Goal: Task Accomplishment & Management: Complete application form

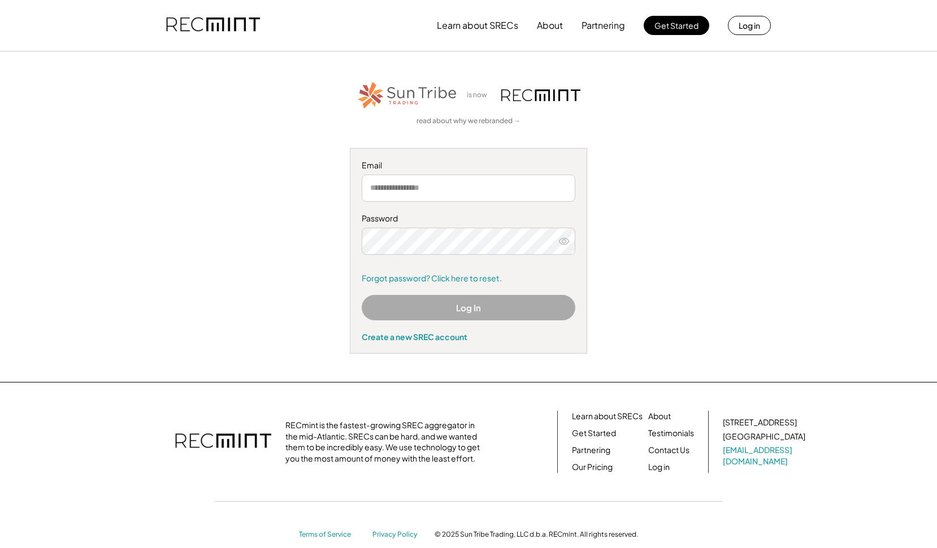
click at [471, 199] on input "email" at bounding box center [469, 188] width 214 height 27
type input "**********"
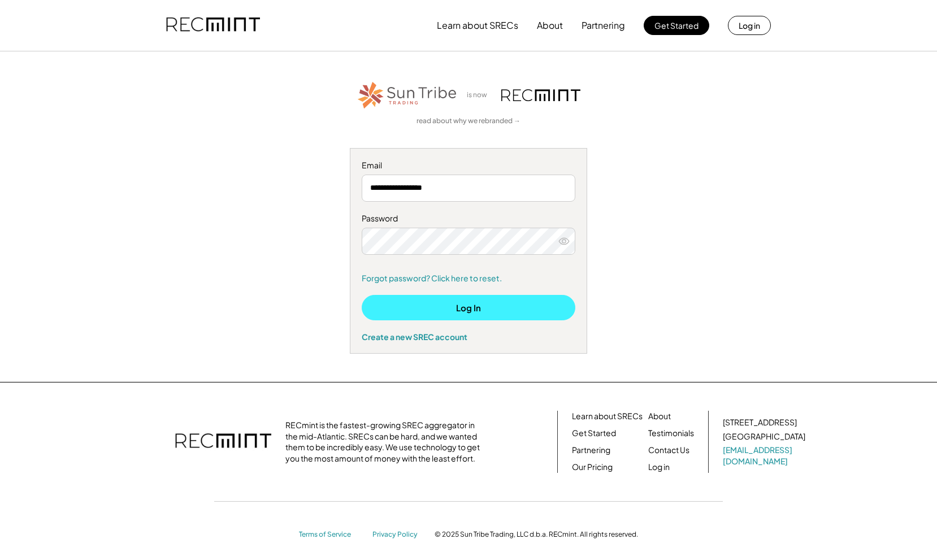
click at [496, 308] on button "Log In" at bounding box center [469, 307] width 214 height 25
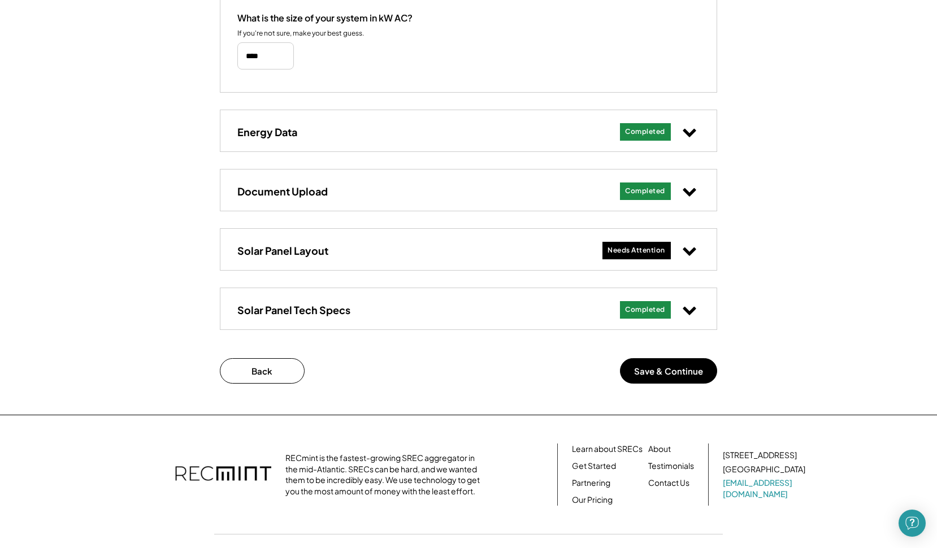
scroll to position [422, 0]
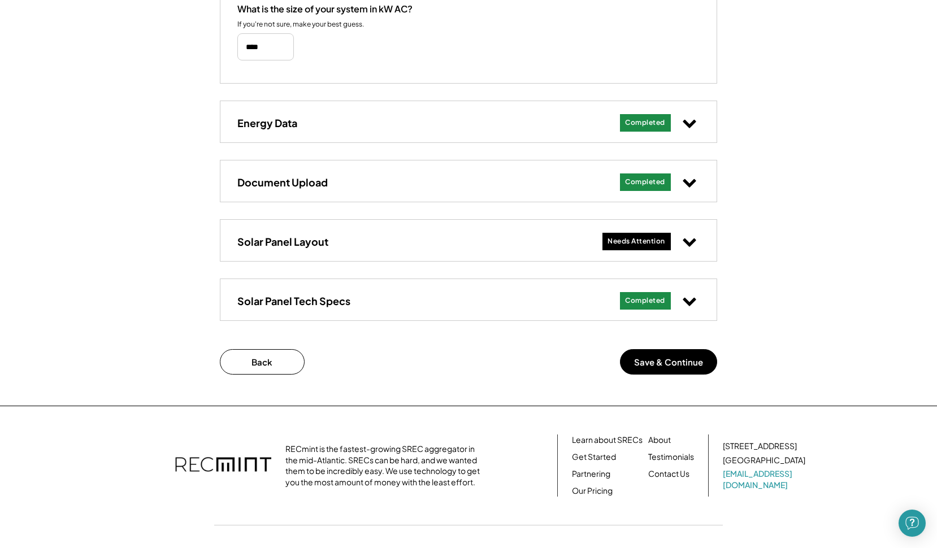
click at [695, 237] on icon at bounding box center [689, 241] width 15 height 15
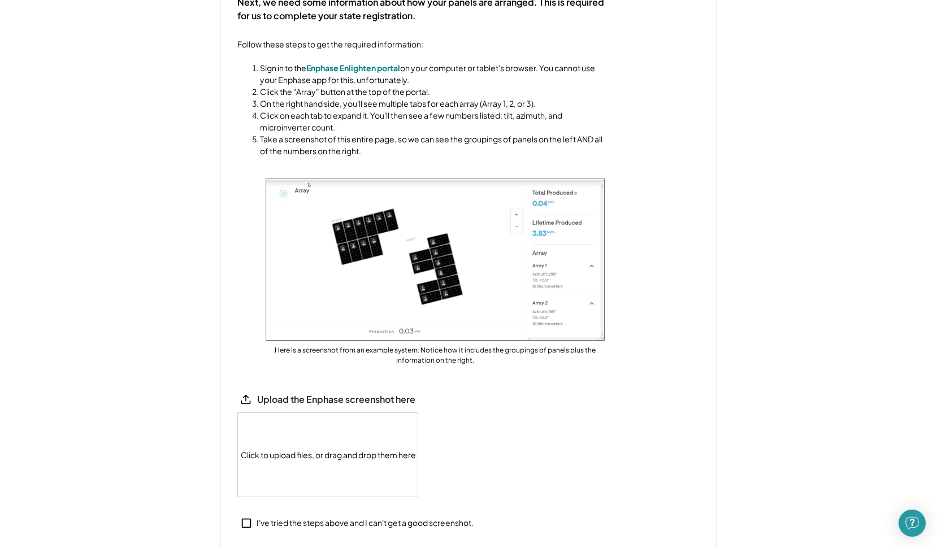
scroll to position [714, 0]
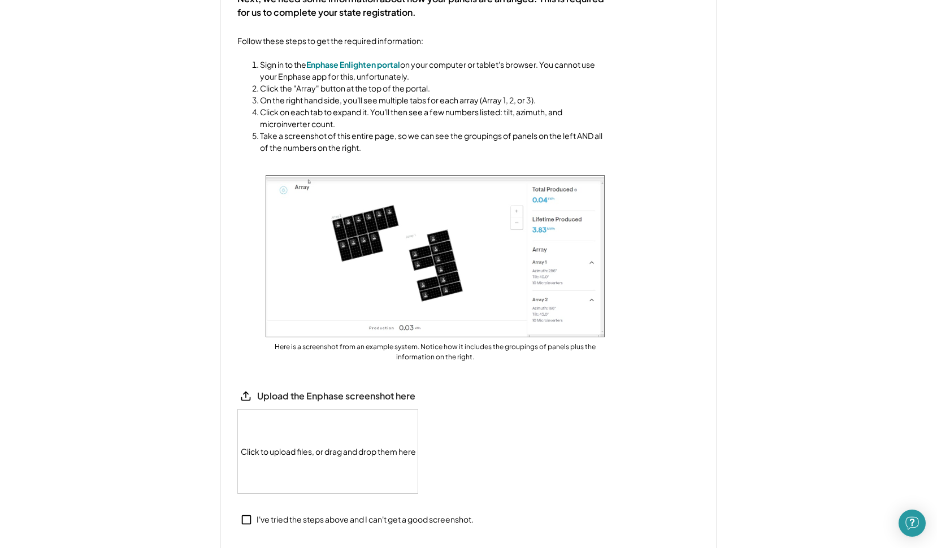
click at [271, 452] on div "Click to upload files, or drag and drop them here" at bounding box center [328, 452] width 181 height 84
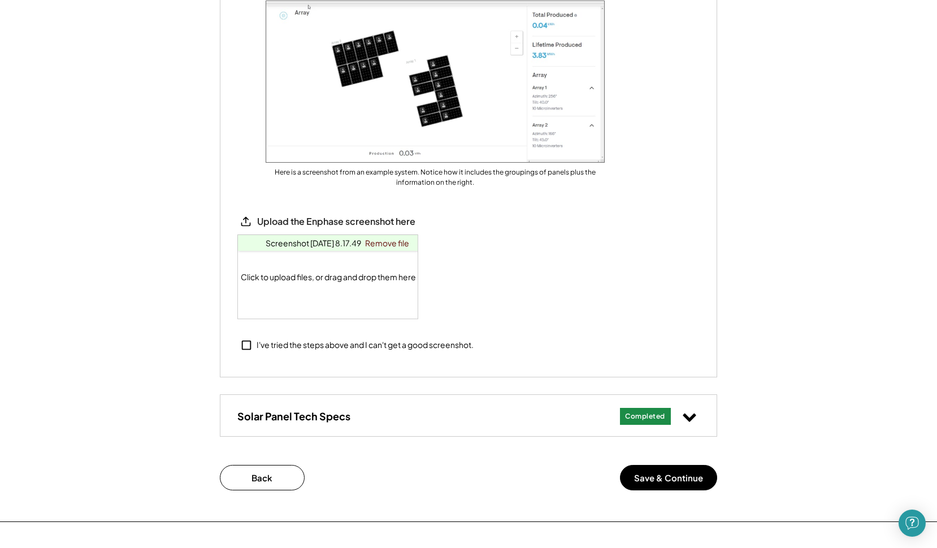
scroll to position [890, 0]
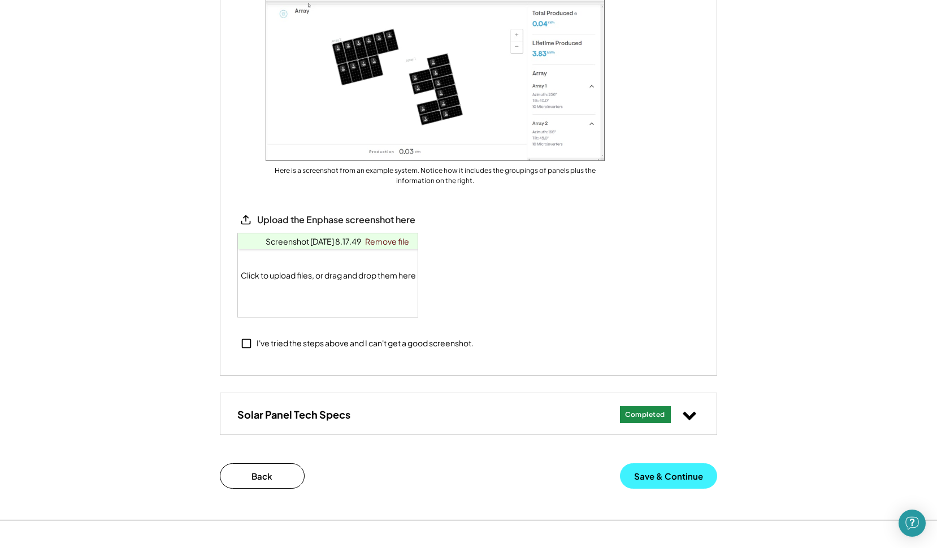
click at [663, 474] on button "Save & Continue" at bounding box center [668, 475] width 97 height 25
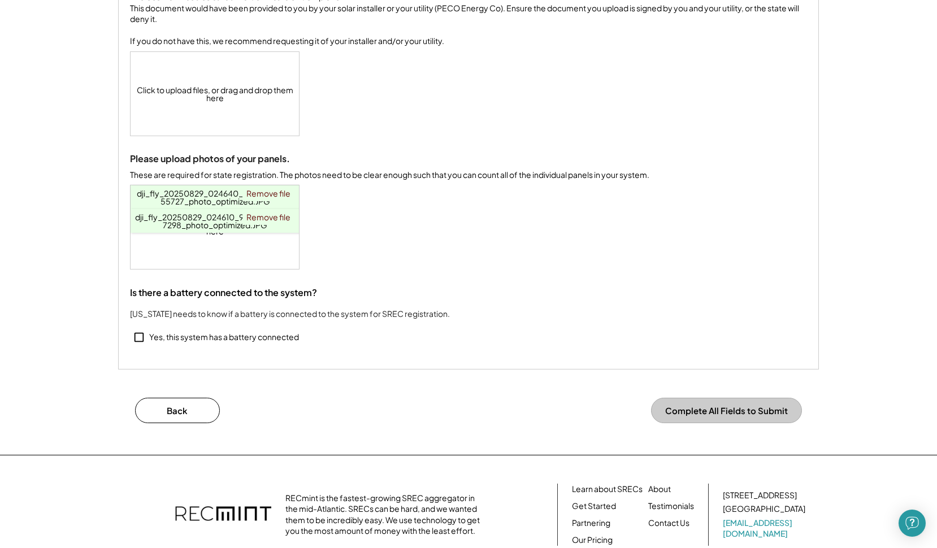
scroll to position [201, 0]
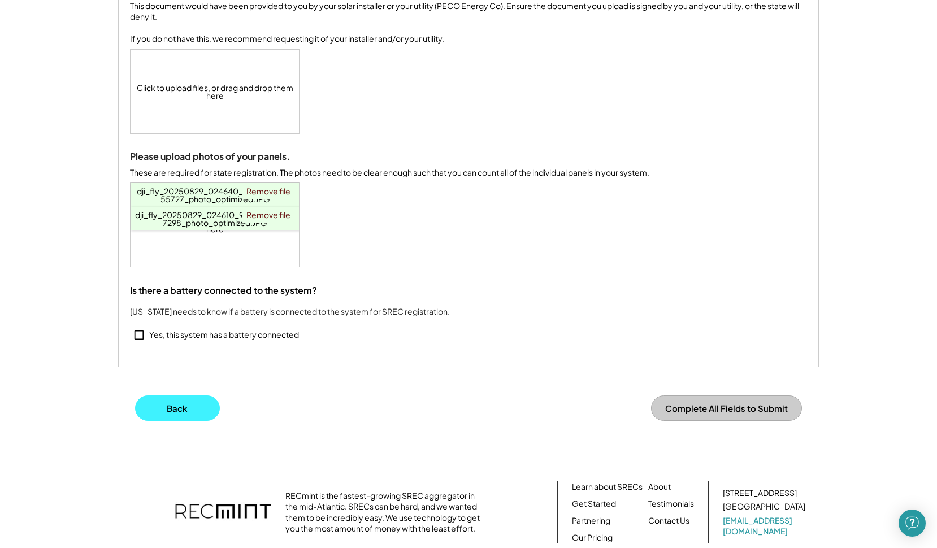
click at [173, 421] on button "Back" at bounding box center [177, 408] width 85 height 25
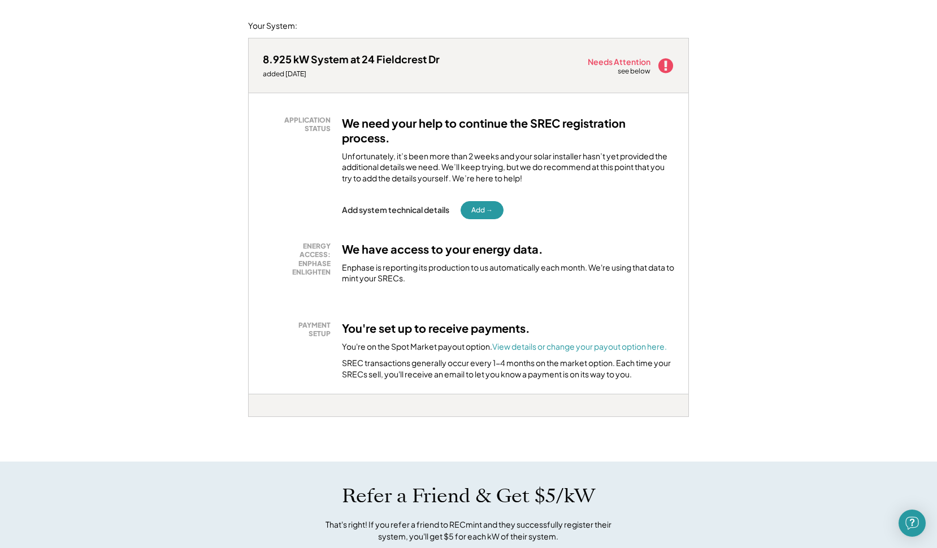
scroll to position [146, 0]
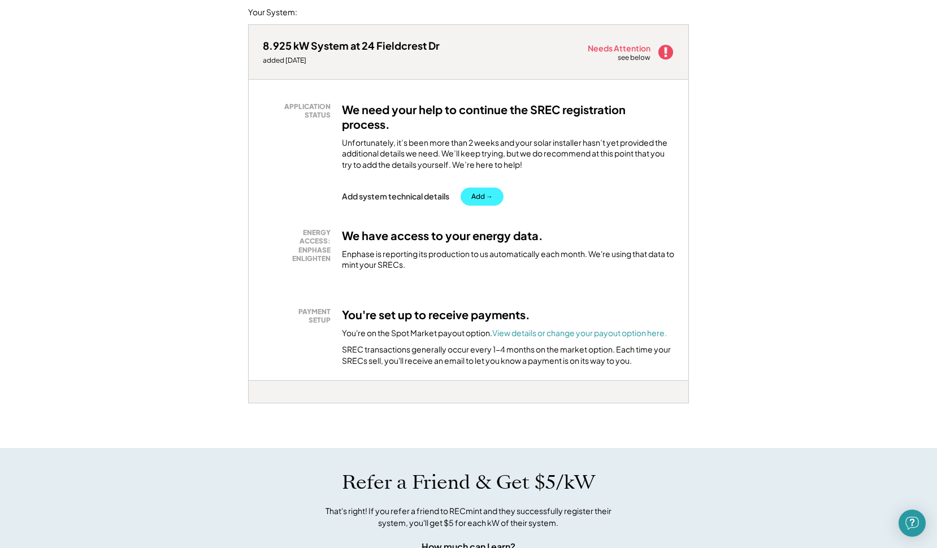
click at [497, 192] on button "Add →" at bounding box center [482, 197] width 43 height 18
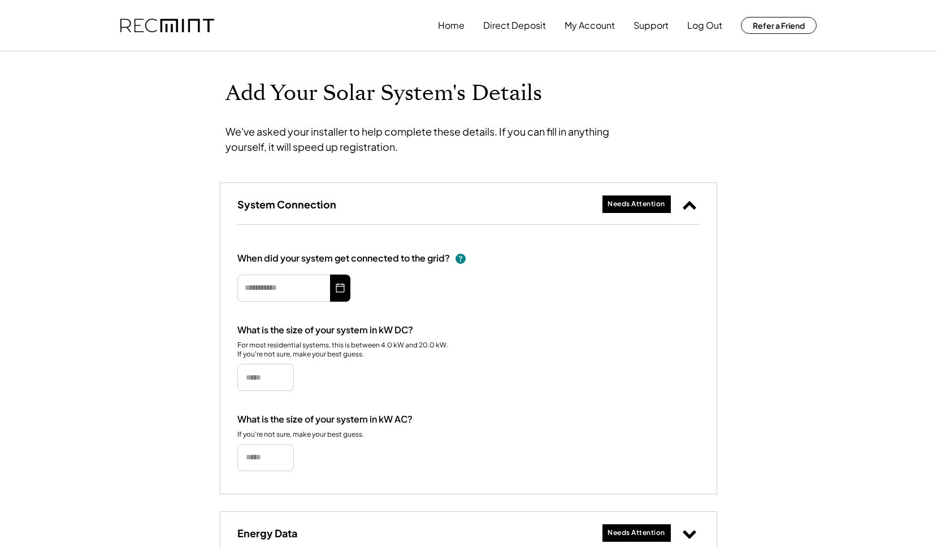
type input "*********"
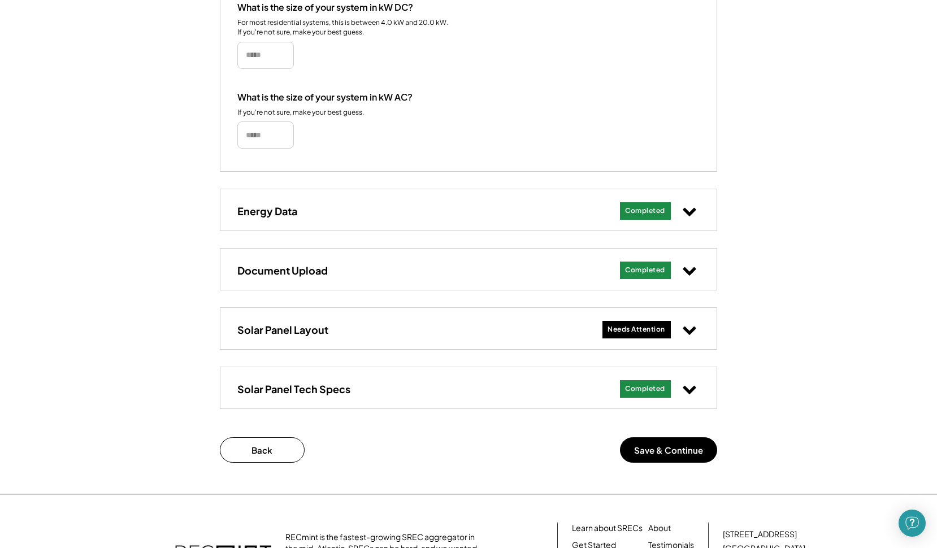
scroll to position [335, 0]
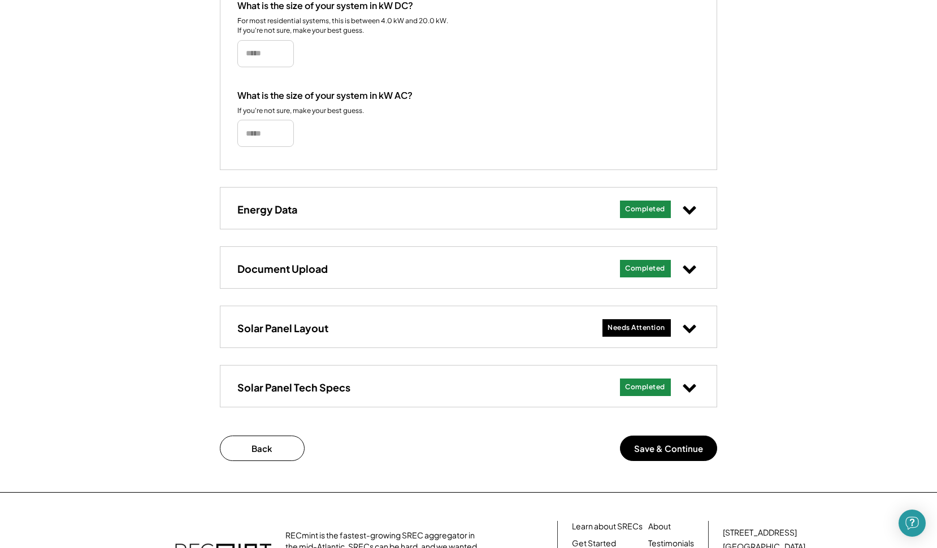
click at [689, 335] on button at bounding box center [689, 328] width 20 height 20
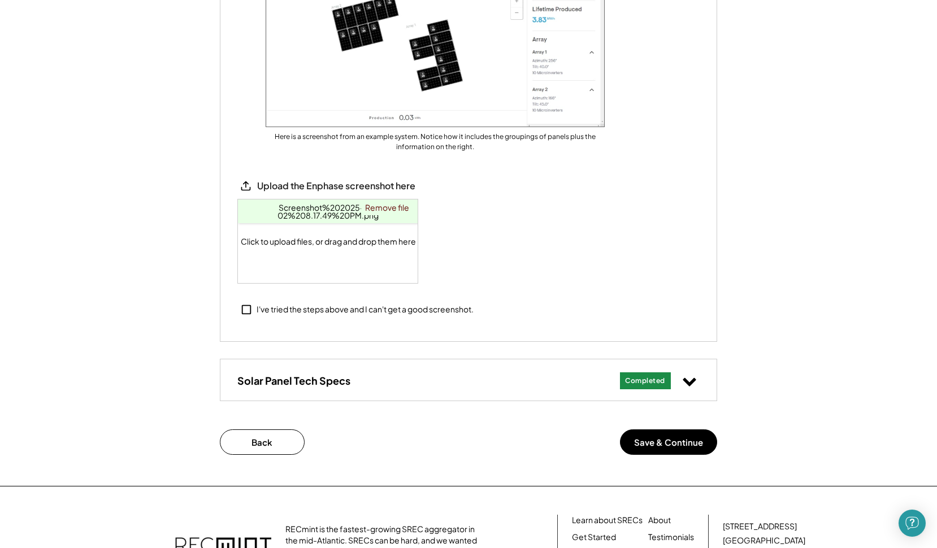
scroll to position [926, 0]
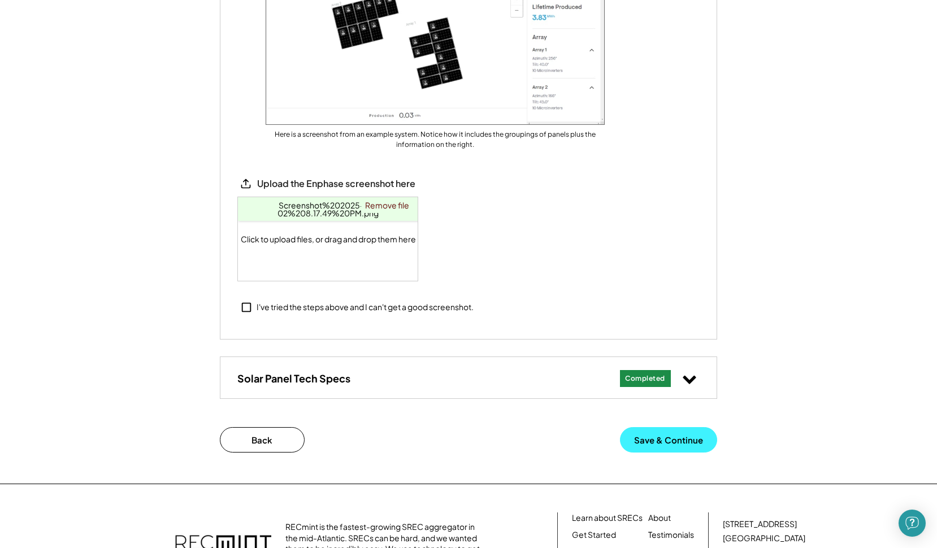
click at [675, 434] on button "Save & Continue" at bounding box center [668, 439] width 97 height 25
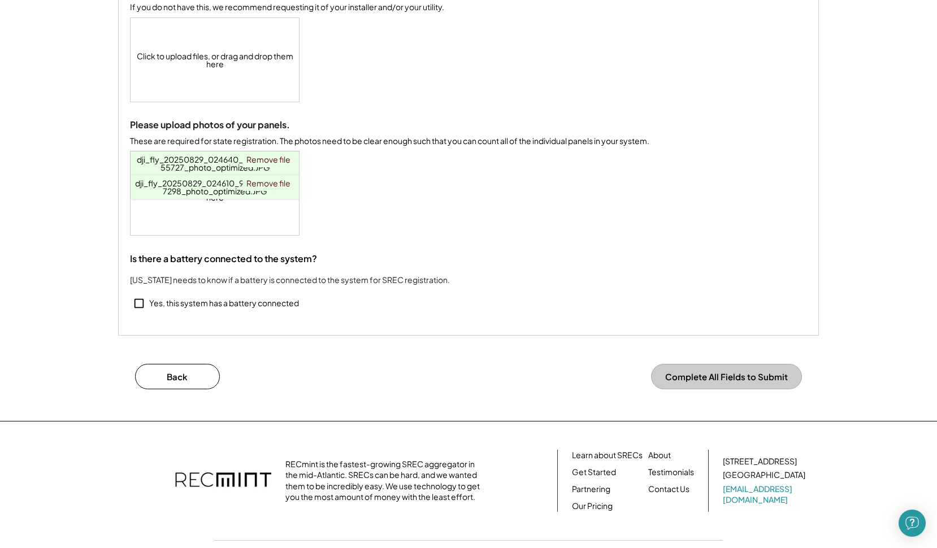
scroll to position [238, 0]
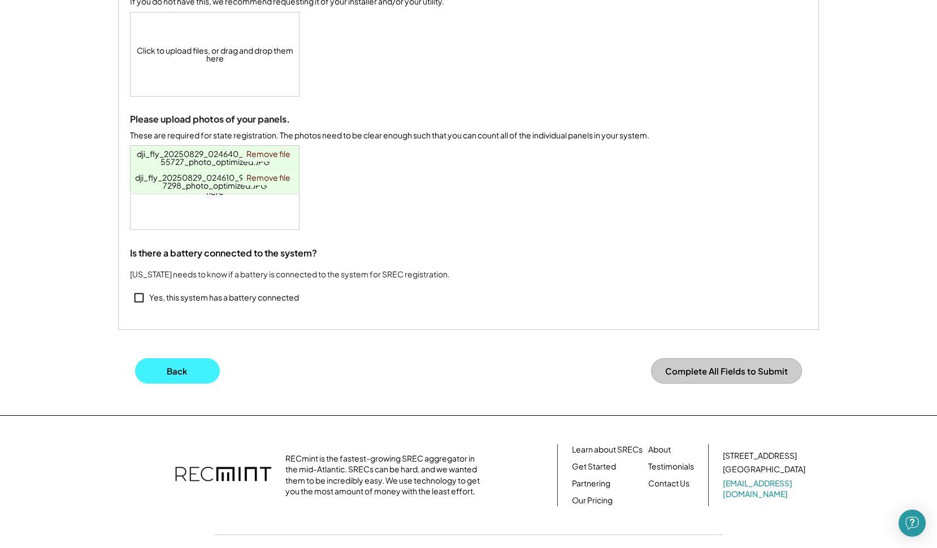
click at [177, 372] on button "Back" at bounding box center [177, 370] width 85 height 25
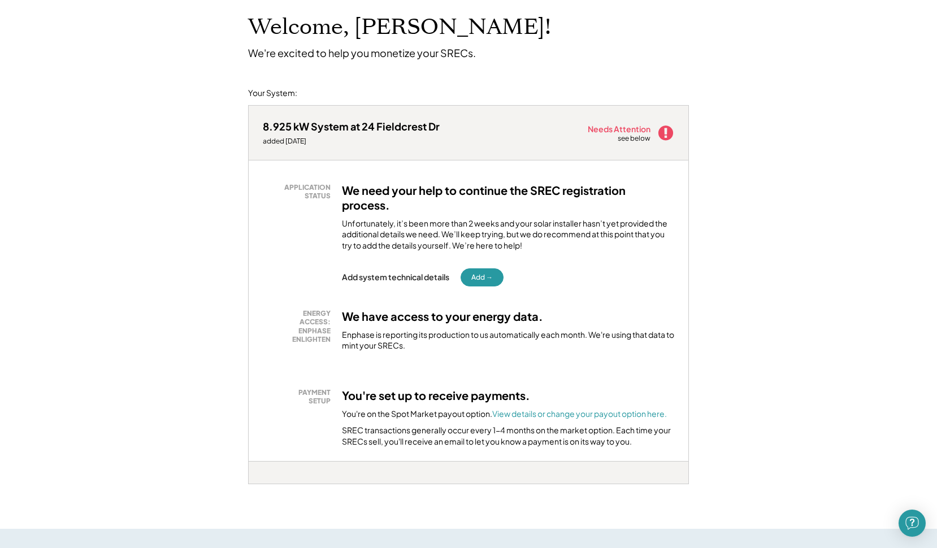
scroll to position [64, 0]
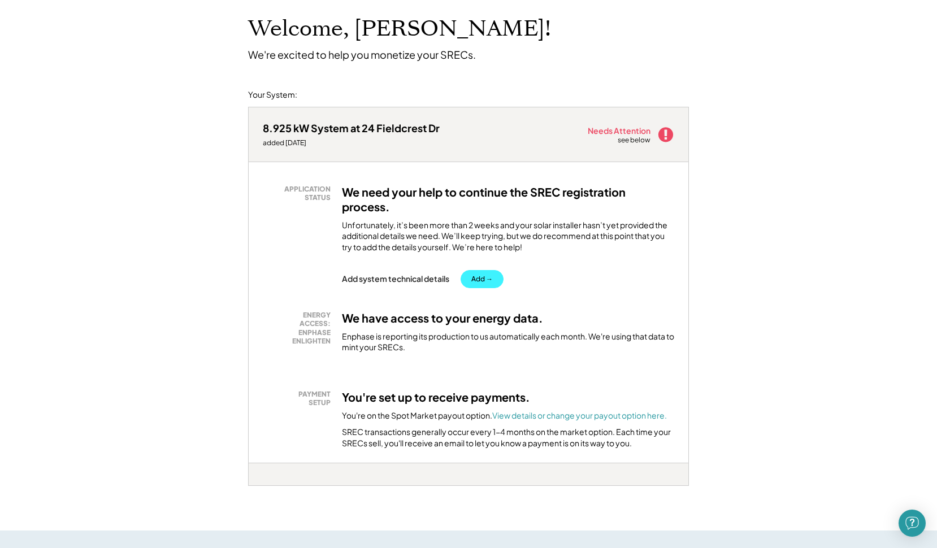
click at [495, 271] on button "Add →" at bounding box center [482, 279] width 43 height 18
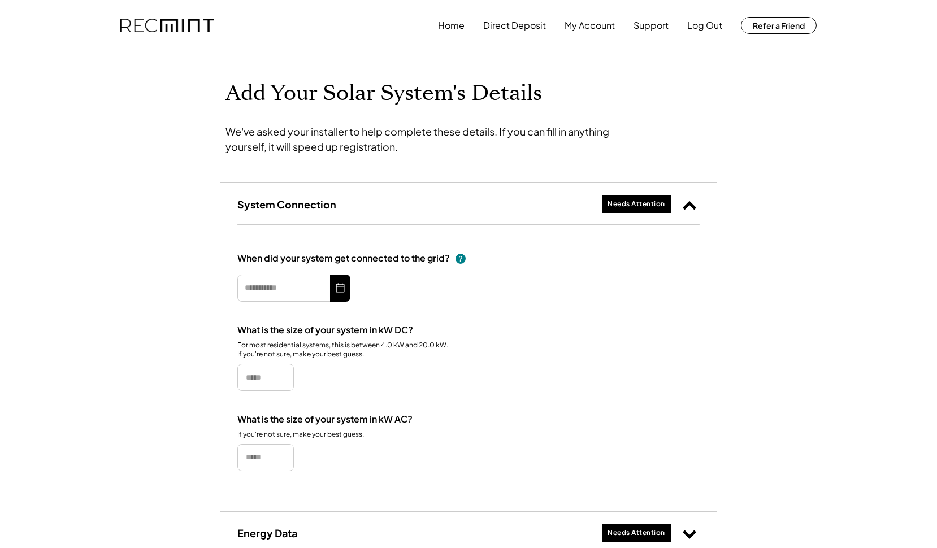
type input "*********"
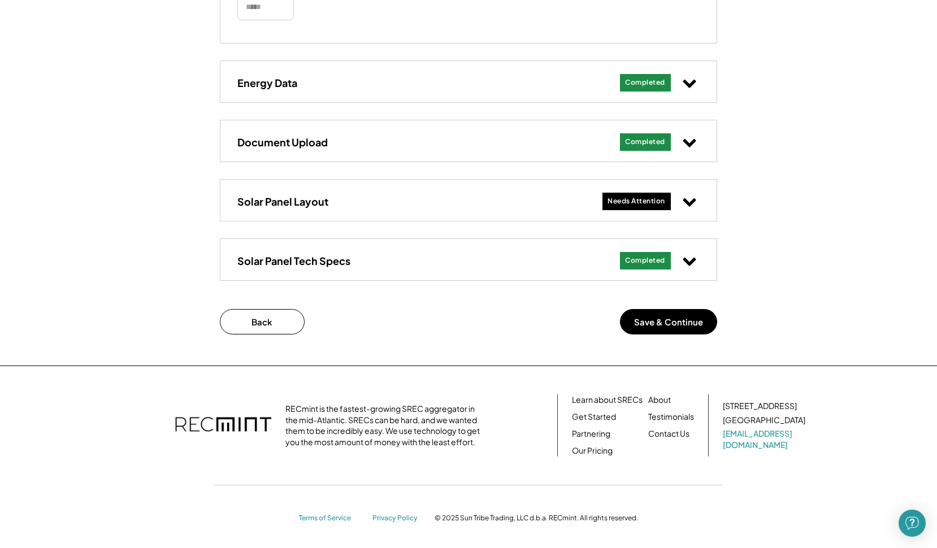
scroll to position [463, 0]
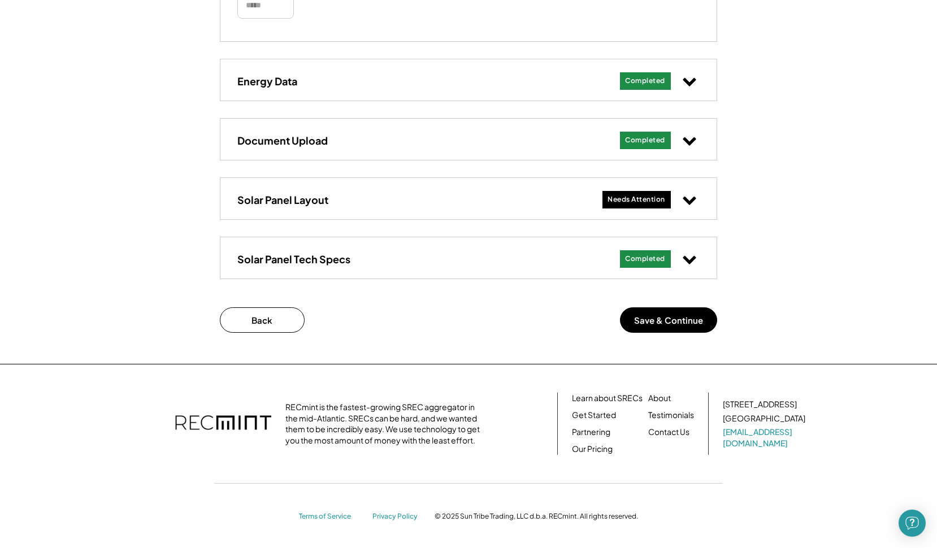
click at [688, 193] on icon at bounding box center [689, 199] width 15 height 15
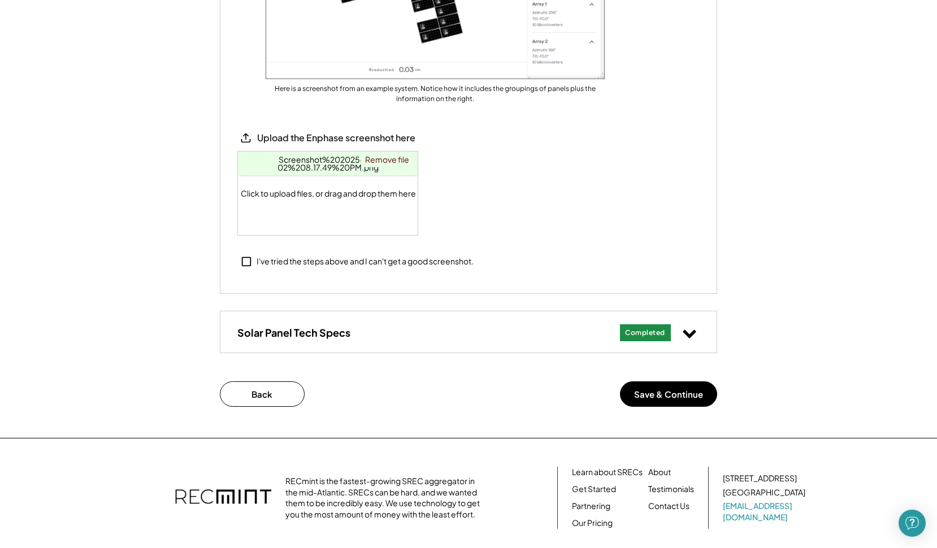
scroll to position [988, 0]
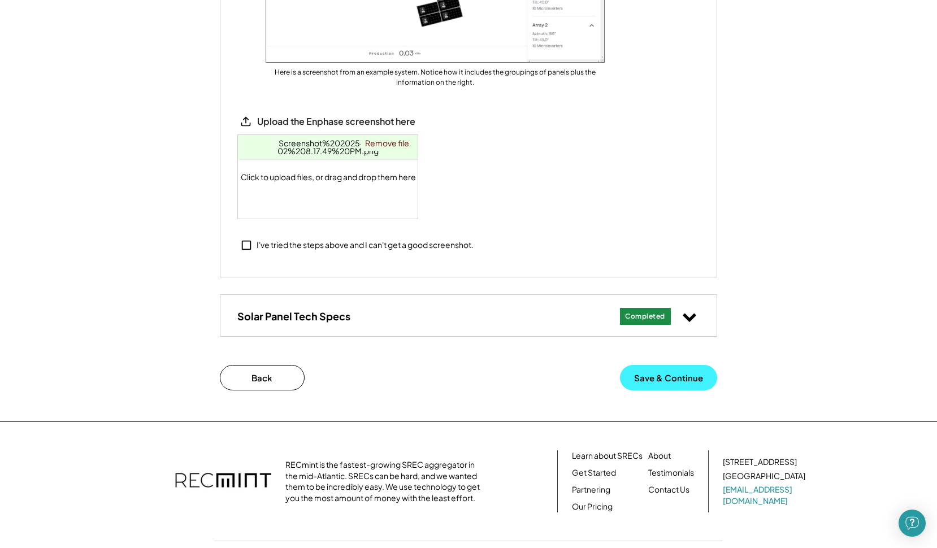
click at [665, 379] on button "Save & Continue" at bounding box center [668, 377] width 97 height 25
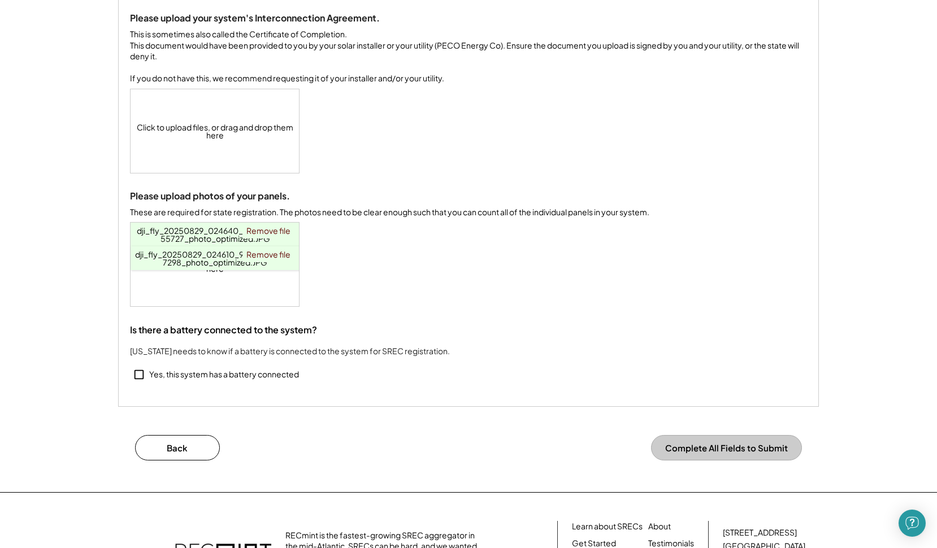
scroll to position [163, 0]
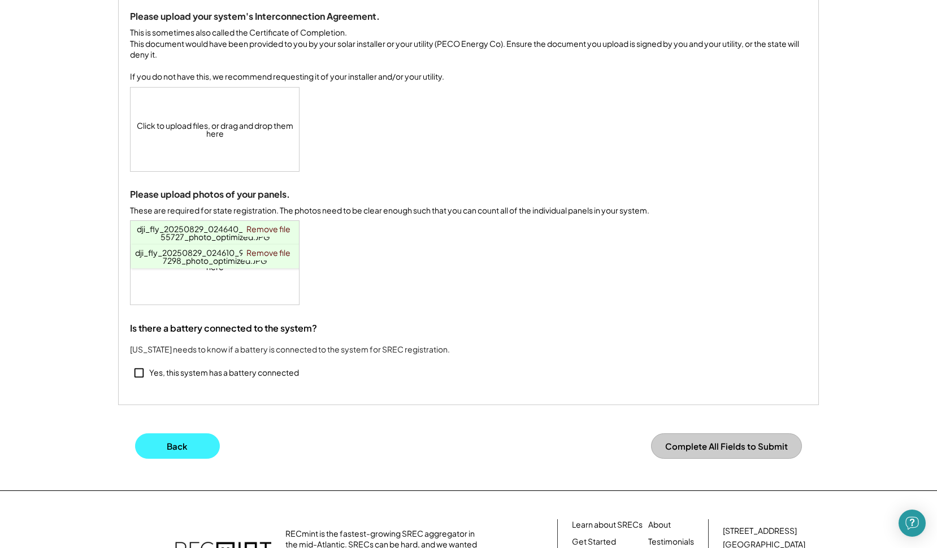
click at [196, 452] on button "Back" at bounding box center [177, 445] width 85 height 25
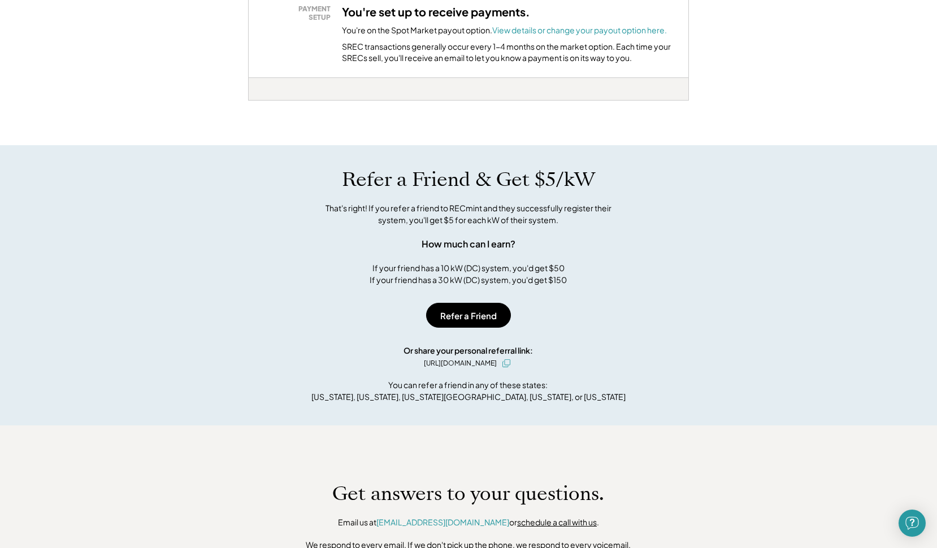
scroll to position [453, 0]
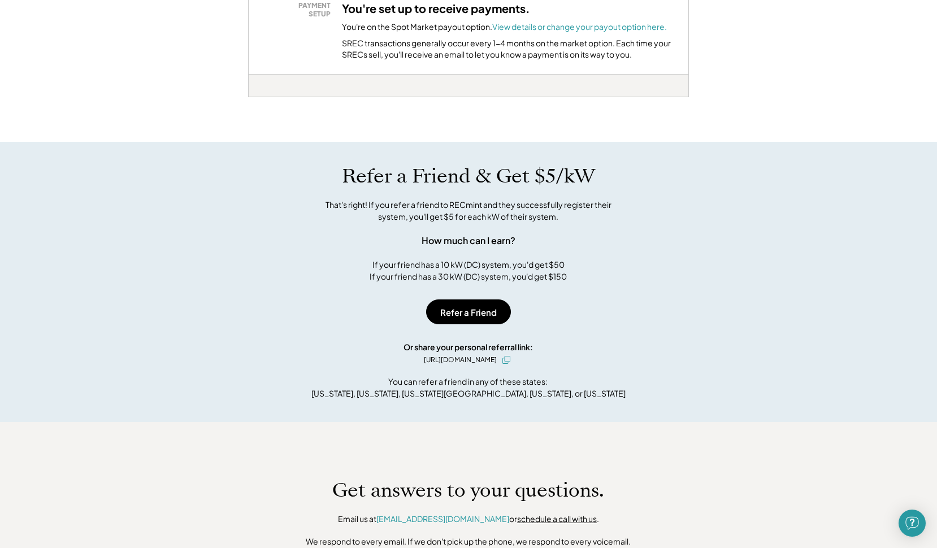
click at [714, 257] on div "Refer a Friend & Get $5/kW That's right! If you refer a friend to RECmint and t…" at bounding box center [468, 282] width 937 height 281
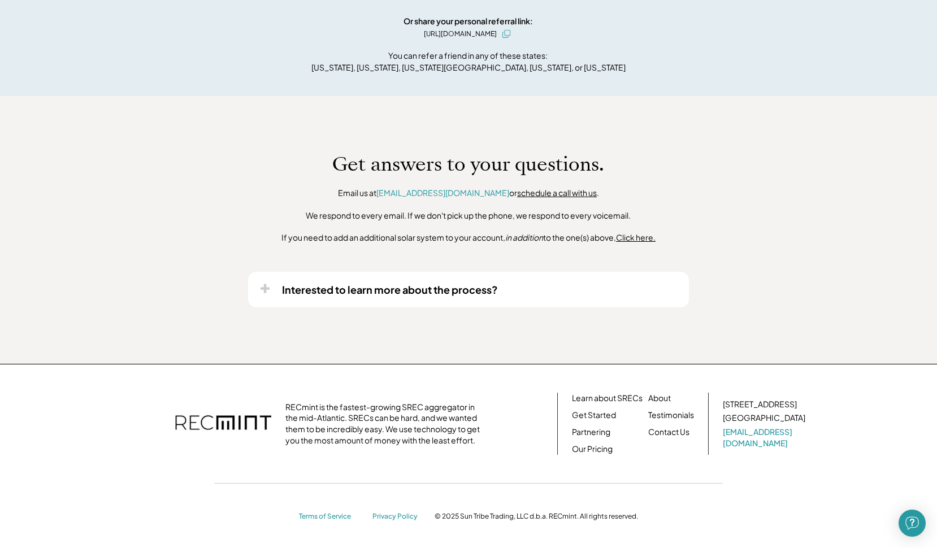
scroll to position [0, 0]
